Goal: Task Accomplishment & Management: Manage account settings

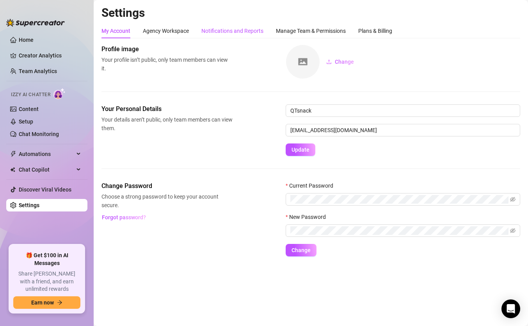
click at [239, 28] on div "Notifications and Reports" at bounding box center [232, 31] width 62 height 9
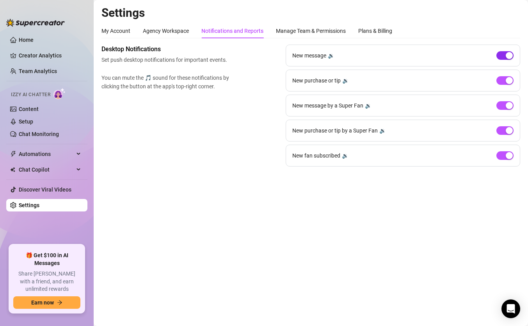
click at [509, 53] on div "button" at bounding box center [509, 55] width 7 height 7
click at [507, 74] on div "New purchase or tip 🔉" at bounding box center [403, 80] width 235 height 22
click at [507, 81] on div "button" at bounding box center [509, 80] width 7 height 7
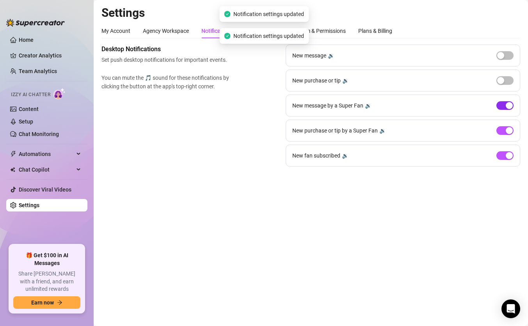
click at [508, 104] on div "button" at bounding box center [509, 105] width 7 height 7
click at [509, 126] on span "button" at bounding box center [505, 130] width 17 height 9
click at [511, 158] on div "button" at bounding box center [509, 155] width 7 height 7
